Goal: Task Accomplishment & Management: Complete application form

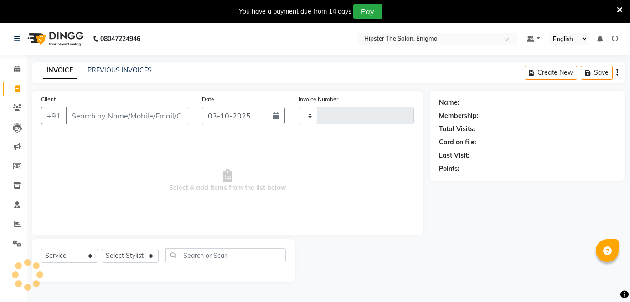
select select "service"
type input "1335"
select select "4468"
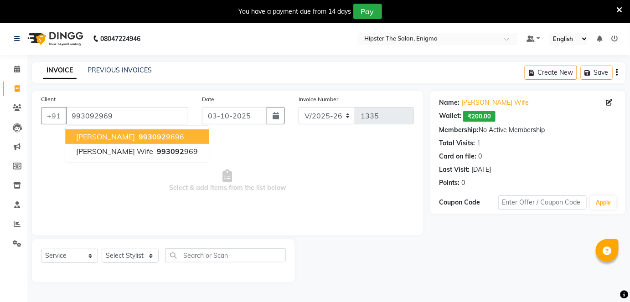
click at [144, 137] on ngb-highlight "993092 9696" at bounding box center [160, 136] width 47 height 9
type input "9930929696"
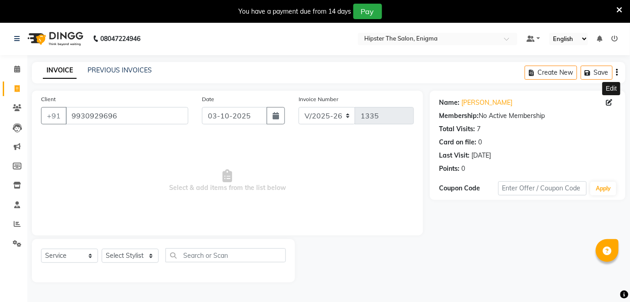
click at [610, 104] on icon at bounding box center [609, 102] width 6 height 6
select select "[DEMOGRAPHIC_DATA]"
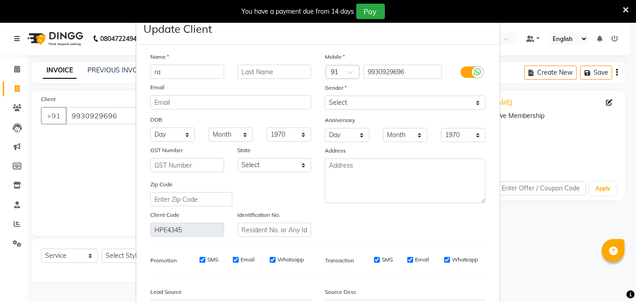
type input "r"
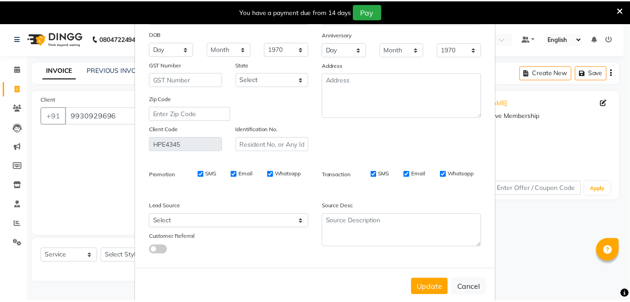
scroll to position [102, 0]
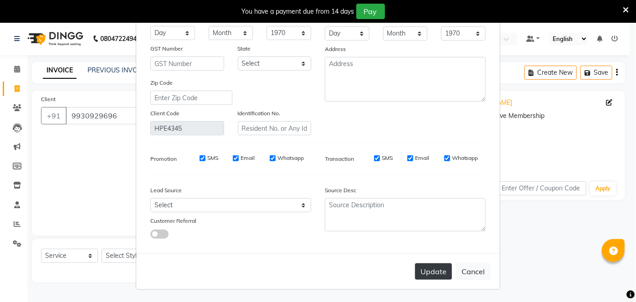
type input "kirati"
click at [436, 271] on button "Update" at bounding box center [433, 271] width 37 height 16
select select
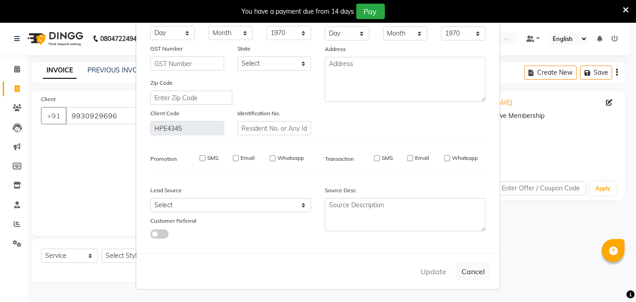
select select
checkbox input "false"
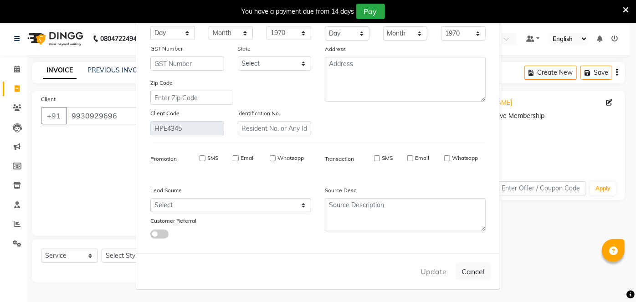
checkbox input "false"
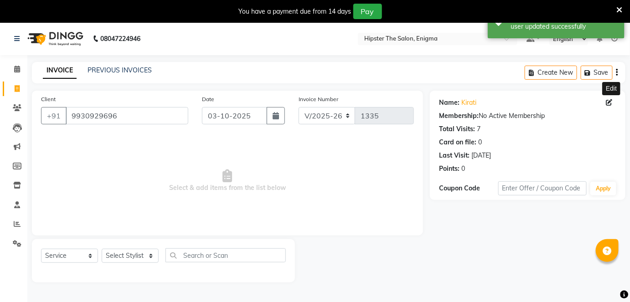
scroll to position [22, 0]
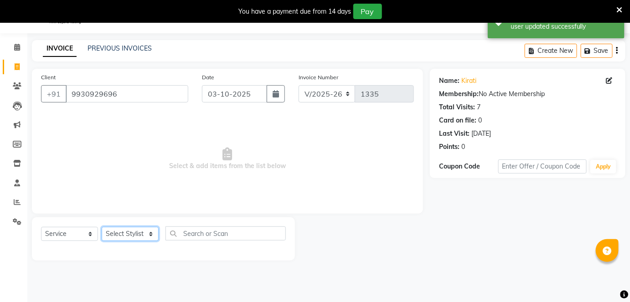
click at [128, 233] on select "Select Stylist Aishu Akansha anil Ashik Bhavin sir iershad Lucky meeth Minaz po…" at bounding box center [130, 234] width 57 height 14
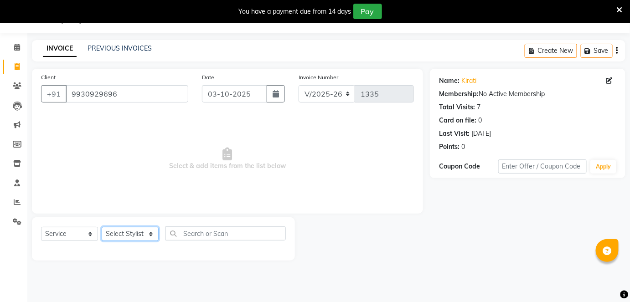
select select "25295"
click at [102, 227] on select "Select Stylist Aishu Akansha anil Ashik Bhavin sir iershad Lucky meeth Minaz po…" at bounding box center [130, 234] width 57 height 14
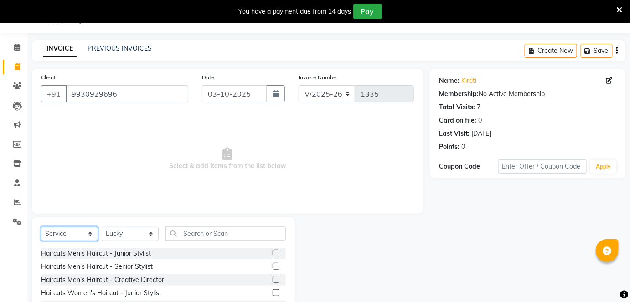
click at [80, 229] on select "Select Service Product Membership Package Voucher Prepaid Gift Card" at bounding box center [69, 234] width 57 height 14
select select "P"
click at [41, 227] on select "Select Service Product Membership Package Voucher Prepaid Gift Card" at bounding box center [69, 234] width 57 height 14
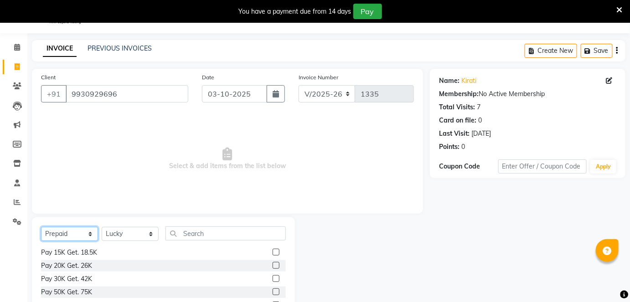
scroll to position [85, 0]
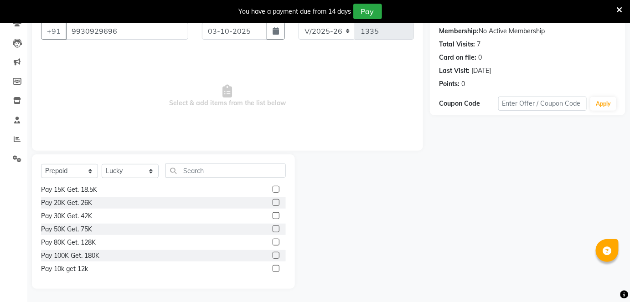
click at [272, 215] on label at bounding box center [275, 215] width 7 height 7
click at [272, 215] on input "checkbox" at bounding box center [275, 216] width 6 height 6
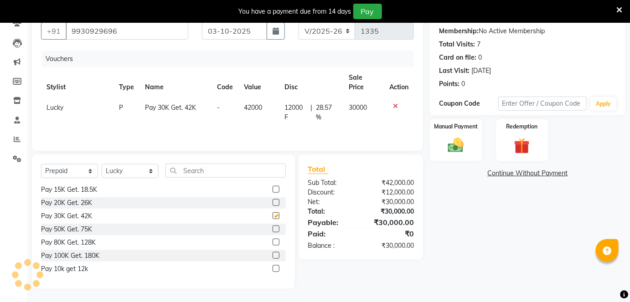
checkbox input "false"
click at [514, 174] on link "Continue Without Payment" at bounding box center [527, 174] width 192 height 10
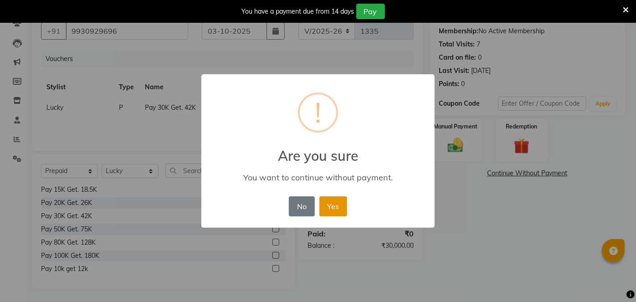
click at [332, 204] on button "Yes" at bounding box center [333, 206] width 28 height 20
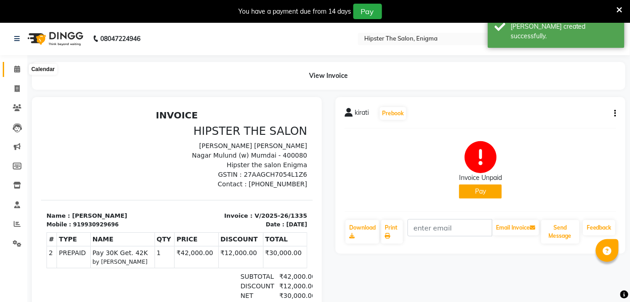
click at [15, 66] on icon at bounding box center [17, 69] width 6 height 7
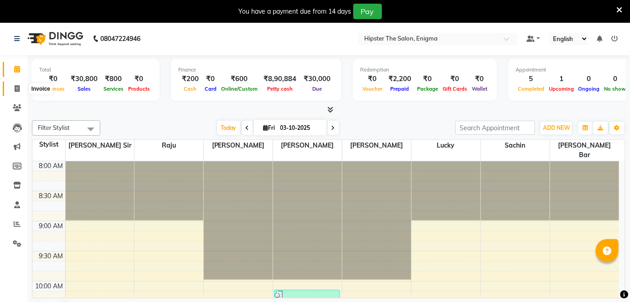
click at [19, 88] on icon at bounding box center [17, 88] width 5 height 7
select select "4468"
select select "service"
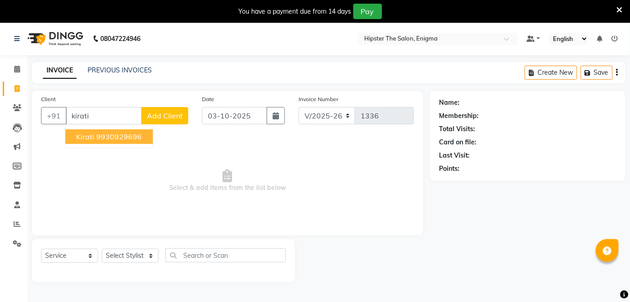
click at [121, 139] on ngb-highlight "9930929696" at bounding box center [119, 136] width 46 height 9
type input "9930929696"
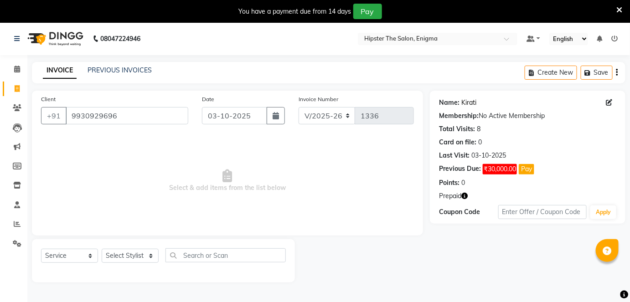
click at [467, 104] on link "Kirati" at bounding box center [468, 103] width 15 height 10
click at [126, 260] on select "Select Stylist Aishu Akansha anil Ashik Bhavin sir iershad Lucky meeth Minaz po…" at bounding box center [130, 256] width 57 height 14
select select "85797"
click at [102, 249] on select "Select Stylist Aishu Akansha anil Ashik Bhavin sir iershad Lucky meeth Minaz po…" at bounding box center [130, 256] width 57 height 14
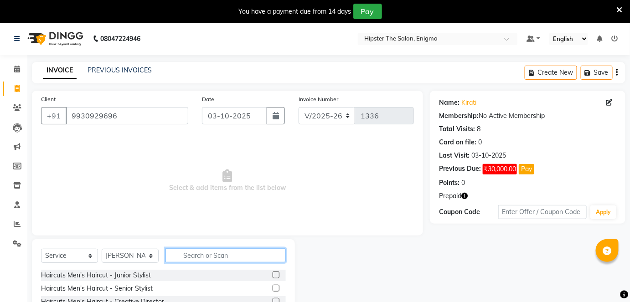
click at [198, 255] on input "text" at bounding box center [225, 255] width 120 height 14
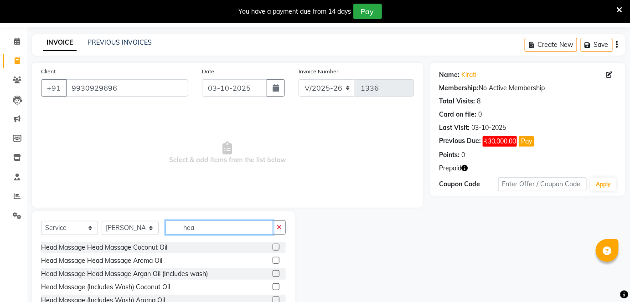
type input "hea"
click at [272, 246] on label at bounding box center [275, 247] width 7 height 7
click at [272, 246] on input "checkbox" at bounding box center [275, 248] width 6 height 6
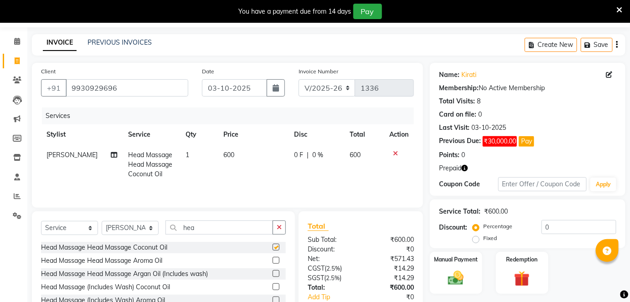
checkbox input "false"
click at [280, 227] on icon "button" at bounding box center [278, 227] width 5 height 6
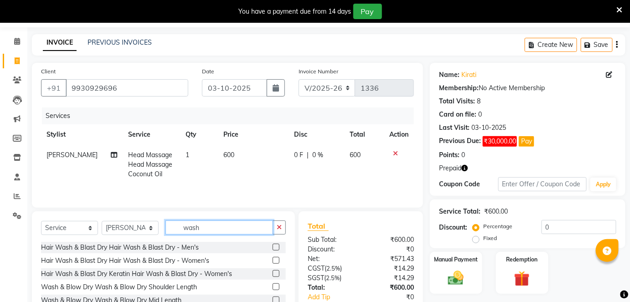
scroll to position [85, 0]
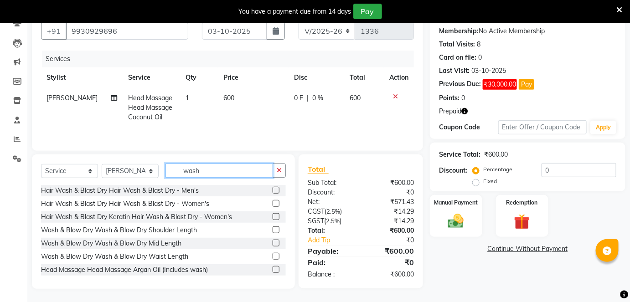
type input "wash"
click at [272, 204] on label at bounding box center [275, 203] width 7 height 7
click at [272, 204] on input "checkbox" at bounding box center [275, 204] width 6 height 6
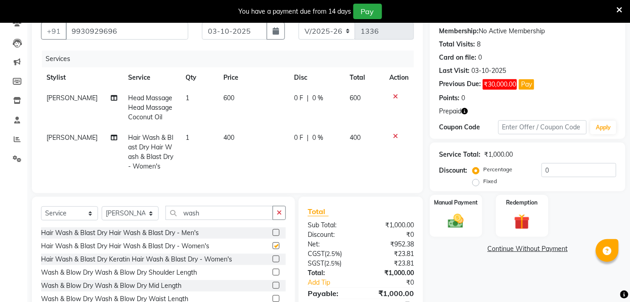
checkbox input "false"
click at [523, 214] on img at bounding box center [521, 222] width 26 height 20
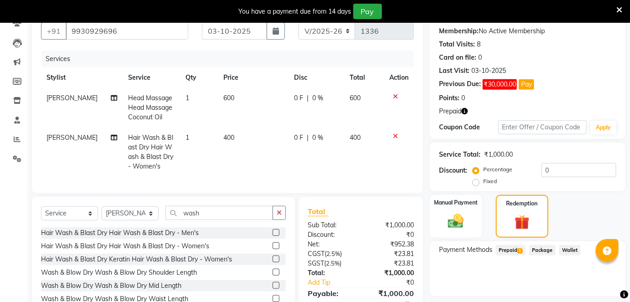
click at [519, 251] on span "1" at bounding box center [519, 250] width 5 height 5
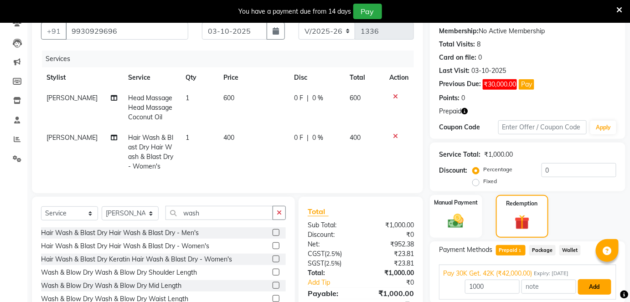
click at [586, 286] on button "Add" at bounding box center [594, 286] width 33 height 15
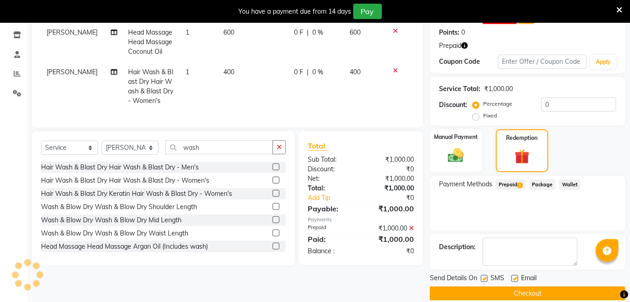
scroll to position [151, 0]
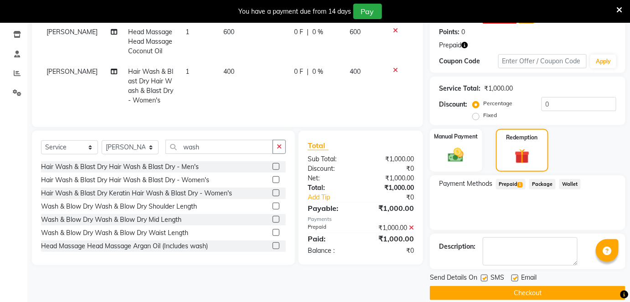
click at [412, 231] on icon at bounding box center [411, 228] width 5 height 6
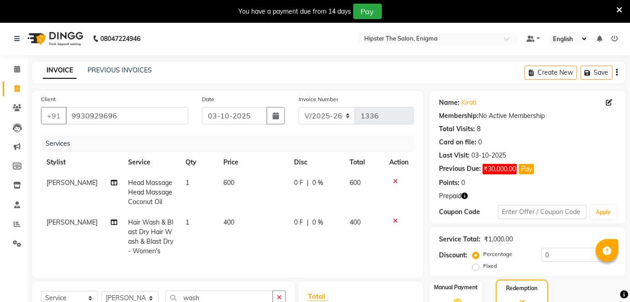
scroll to position [133, 0]
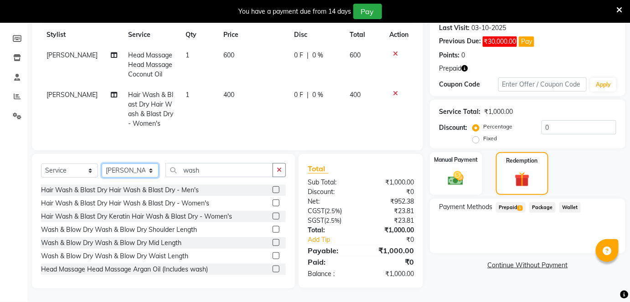
click at [119, 169] on select "Select Stylist Aishu Akansha anil Ashik Bhavin sir iershad Lucky meeth Minaz po…" at bounding box center [130, 171] width 57 height 14
select select "25295"
click at [102, 164] on select "Select Stylist Aishu Akansha anil Ashik Bhavin sir iershad Lucky meeth Minaz po…" at bounding box center [130, 171] width 57 height 14
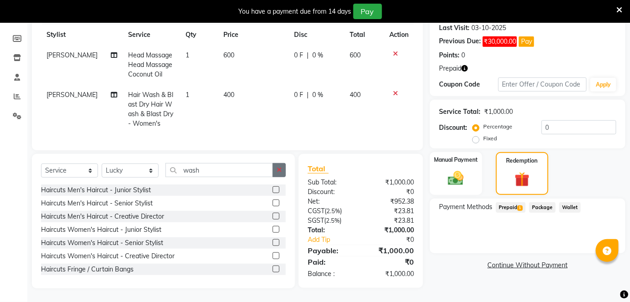
click at [281, 169] on icon "button" at bounding box center [278, 170] width 5 height 6
click at [128, 173] on select "Select Stylist Aishu Akansha anil Ashik Bhavin sir iershad Lucky meeth Minaz po…" at bounding box center [130, 171] width 57 height 14
select select "85574"
click at [102, 164] on select "Select Stylist Aishu Akansha anil Ashik Bhavin sir iershad Lucky meeth Minaz po…" at bounding box center [130, 171] width 57 height 14
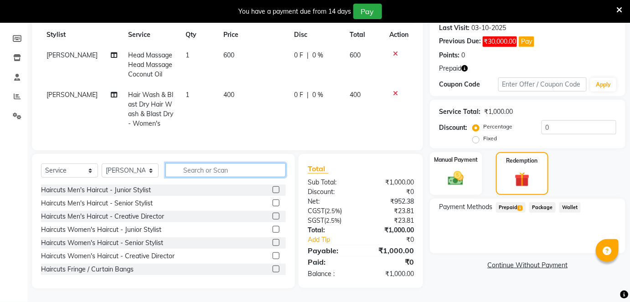
click at [205, 164] on input "text" at bounding box center [225, 170] width 120 height 14
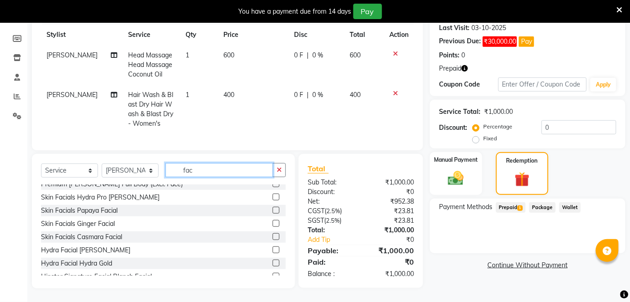
scroll to position [120, 0]
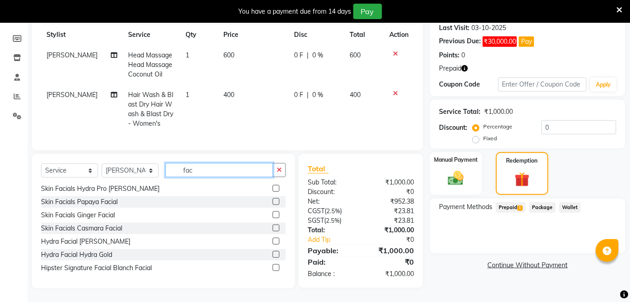
type input "fac"
click at [272, 269] on label at bounding box center [275, 267] width 7 height 7
click at [272, 269] on input "checkbox" at bounding box center [275, 268] width 6 height 6
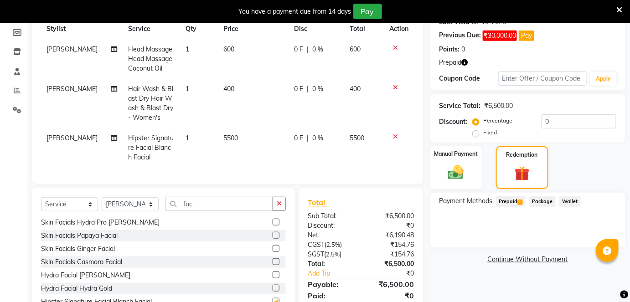
checkbox input "false"
click at [513, 200] on span "Prepaid 1" at bounding box center [511, 201] width 30 height 10
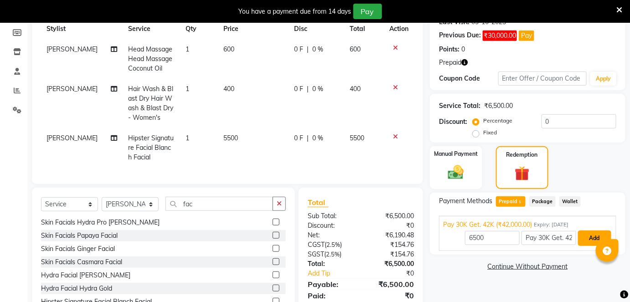
click at [590, 244] on button "Add" at bounding box center [594, 237] width 33 height 15
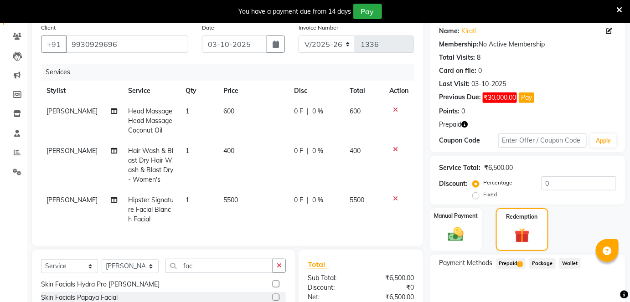
scroll to position [173, 0]
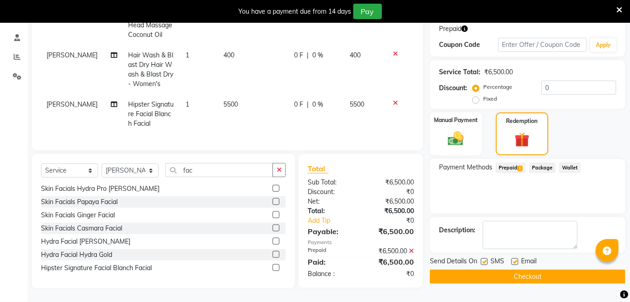
click at [537, 273] on button "Checkout" at bounding box center [527, 277] width 195 height 14
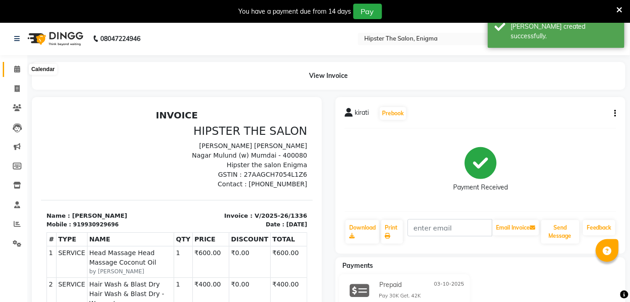
click at [19, 70] on icon at bounding box center [17, 69] width 6 height 7
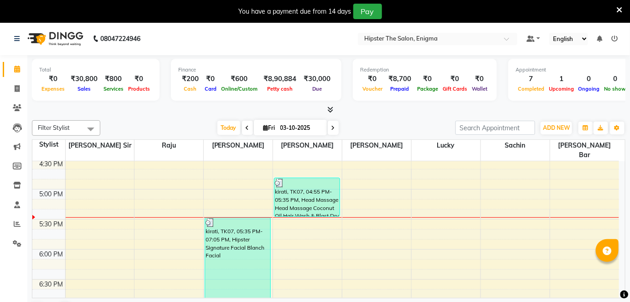
scroll to position [515, 0]
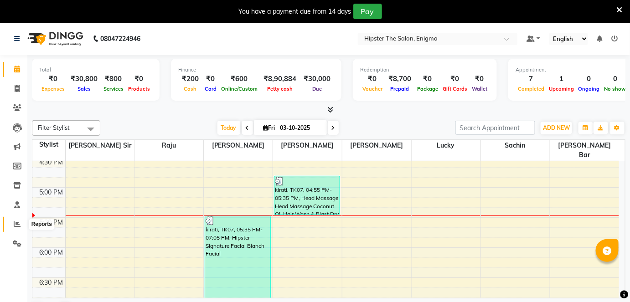
click at [14, 222] on icon at bounding box center [17, 223] width 7 height 7
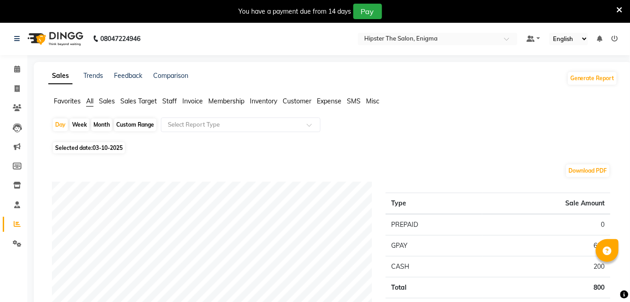
click at [103, 122] on div "Month" at bounding box center [101, 124] width 21 height 13
select select "10"
select select "2025"
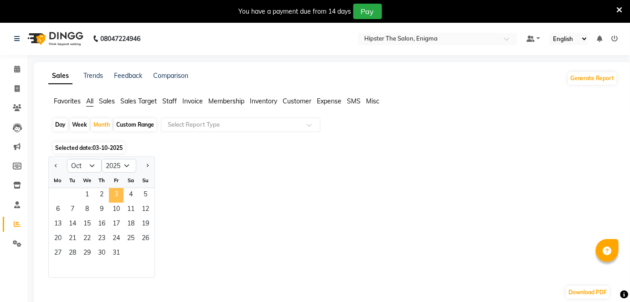
click at [114, 192] on span "3" at bounding box center [116, 195] width 15 height 15
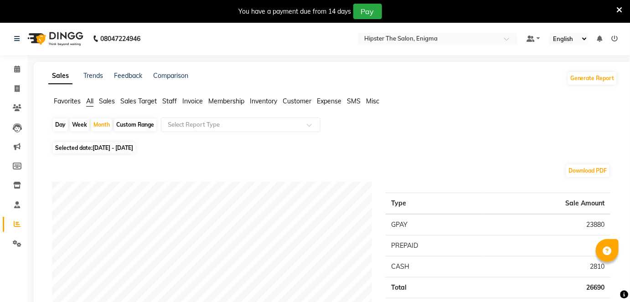
click at [132, 123] on div "Custom Range" at bounding box center [135, 124] width 42 height 13
select select "10"
select select "2025"
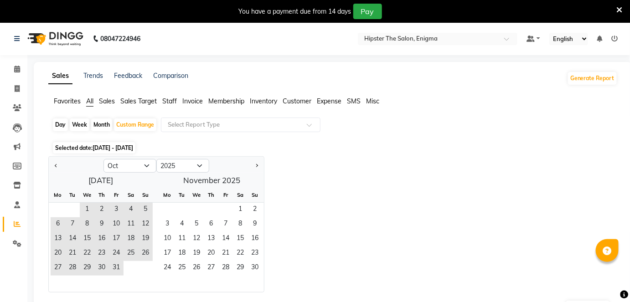
click at [170, 98] on span "Staff" at bounding box center [169, 101] width 15 height 8
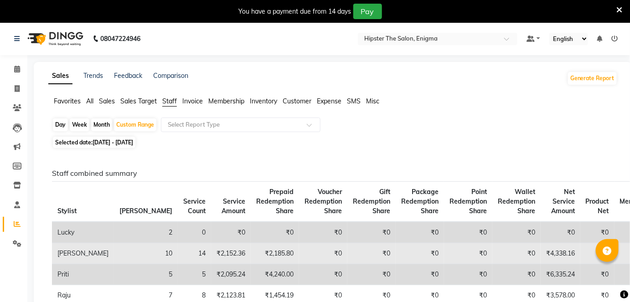
scroll to position [36, 0]
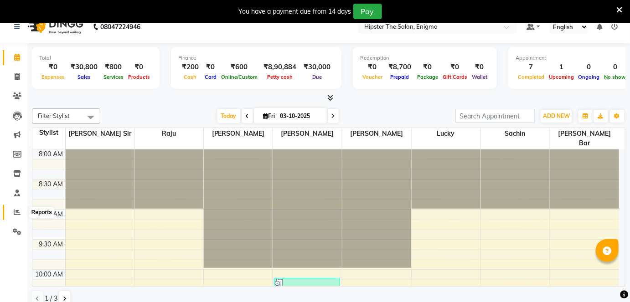
click at [14, 209] on icon at bounding box center [17, 212] width 7 height 7
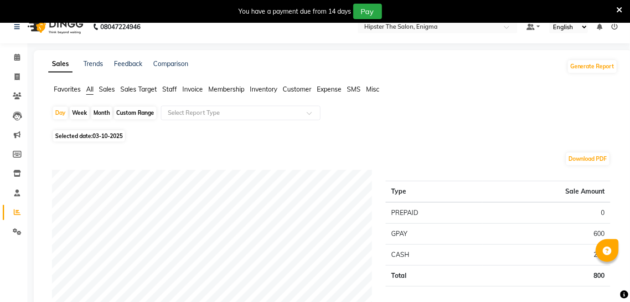
click at [98, 113] on div "Month" at bounding box center [101, 113] width 21 height 13
select select "10"
select select "2025"
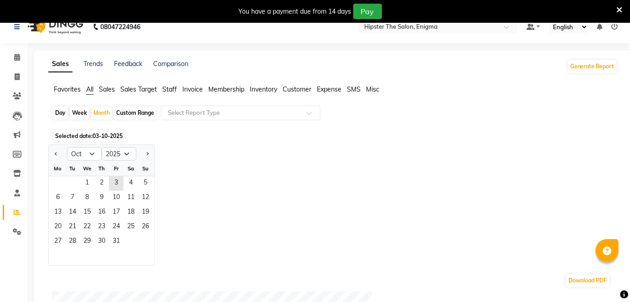
click at [128, 112] on div "Custom Range" at bounding box center [135, 113] width 42 height 13
select select "10"
select select "2025"
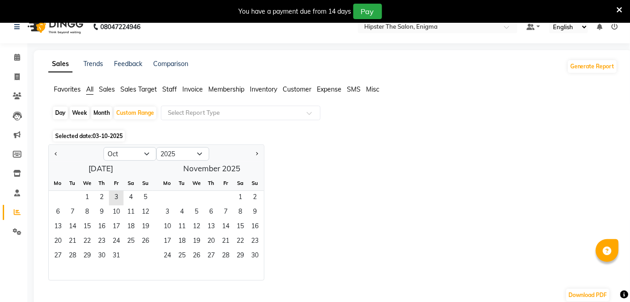
click at [164, 87] on span "Staff" at bounding box center [169, 89] width 15 height 8
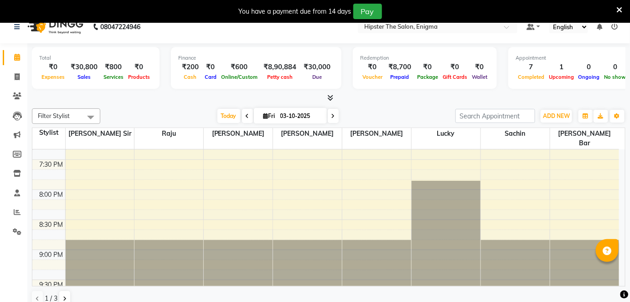
scroll to position [684, 0]
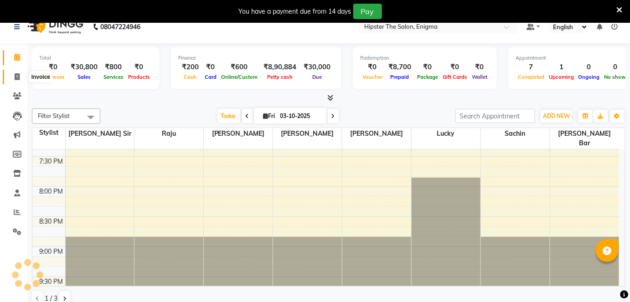
click at [18, 76] on icon at bounding box center [17, 76] width 5 height 7
select select "service"
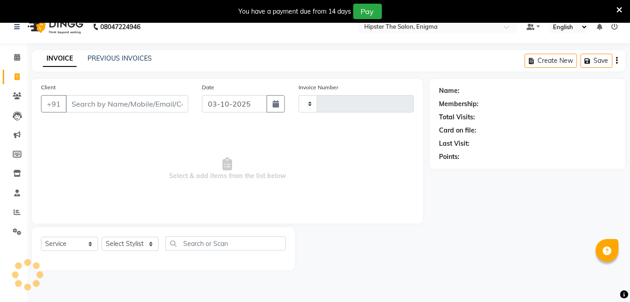
type input "1337"
select select "4468"
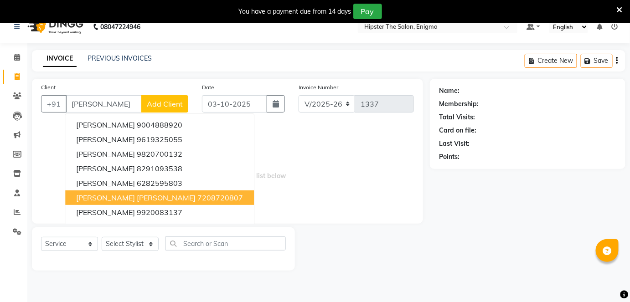
click at [122, 198] on button "anjana vivek 7208720807" at bounding box center [159, 197] width 189 height 15
type input "7208720807"
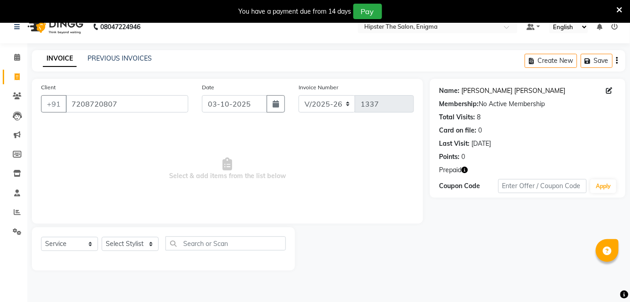
click at [479, 88] on link "Anjana Vivek" at bounding box center [513, 91] width 104 height 10
click at [466, 170] on icon "button" at bounding box center [464, 170] width 6 height 6
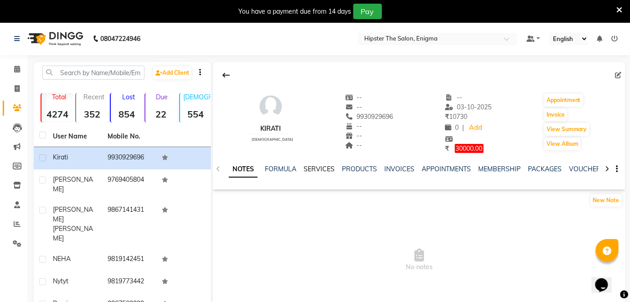
click at [313, 171] on link "SERVICES" at bounding box center [318, 169] width 31 height 8
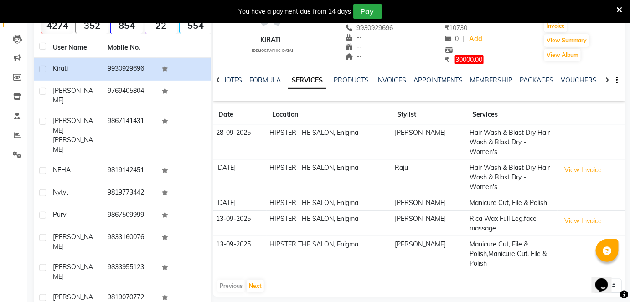
scroll to position [115, 0]
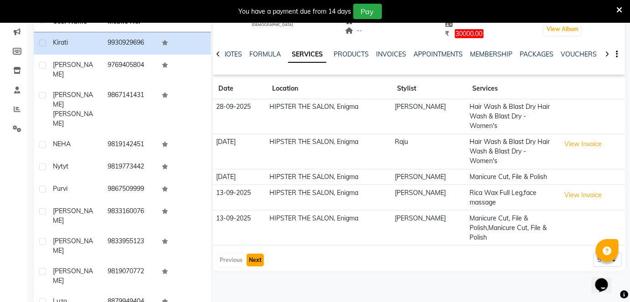
click at [249, 254] on button "Next" at bounding box center [254, 260] width 17 height 13
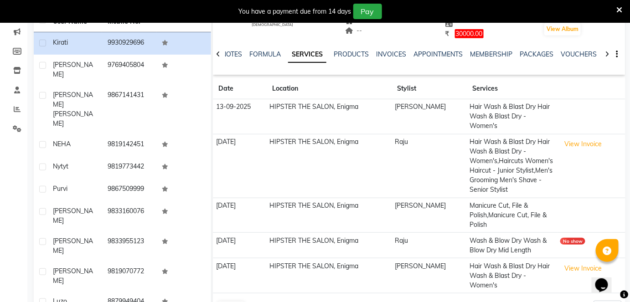
scroll to position [125, 0]
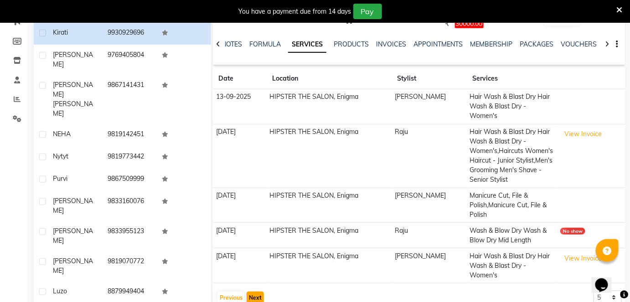
click at [252, 292] on button "Next" at bounding box center [254, 298] width 17 height 13
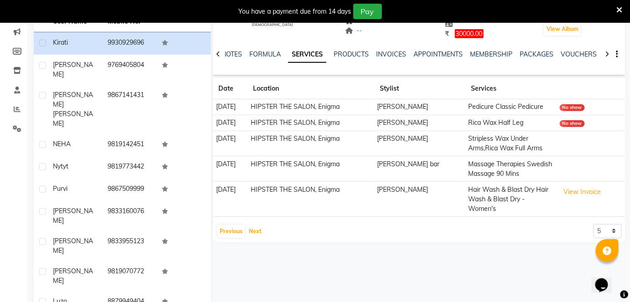
scroll to position [0, 0]
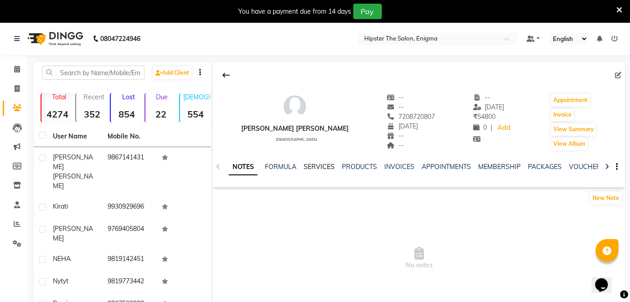
click at [312, 167] on link "SERVICES" at bounding box center [318, 167] width 31 height 8
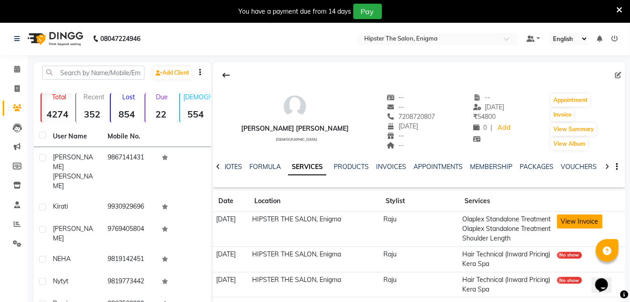
click at [572, 221] on button "View Invoice" at bounding box center [580, 222] width 46 height 14
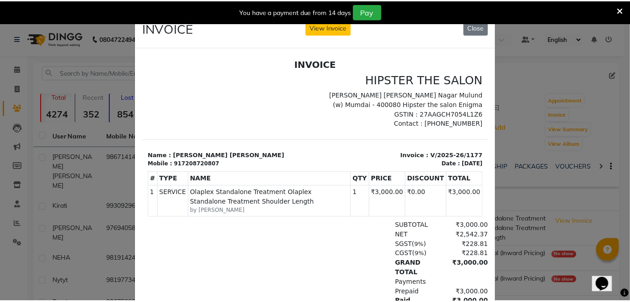
scroll to position [4, 0]
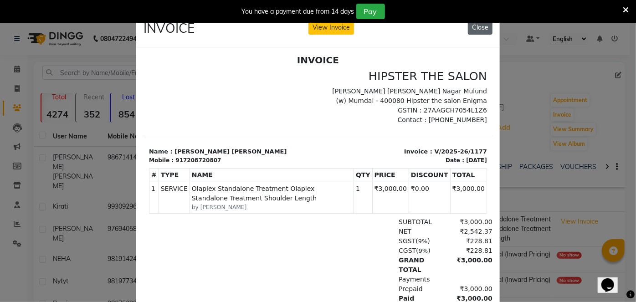
click at [475, 31] on button "Close" at bounding box center [480, 27] width 25 height 14
